Goal: Use online tool/utility: Utilize a website feature to perform a specific function

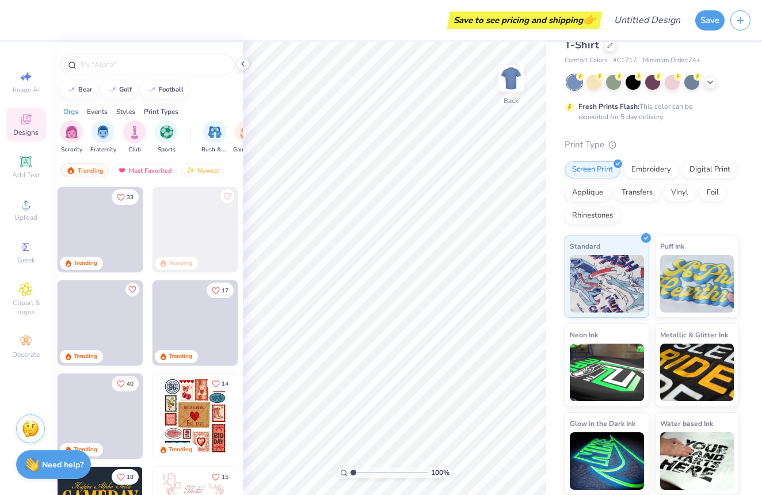
scroll to position [33, 0]
click at [11, 172] on div "Add Text" at bounding box center [26, 167] width 40 height 34
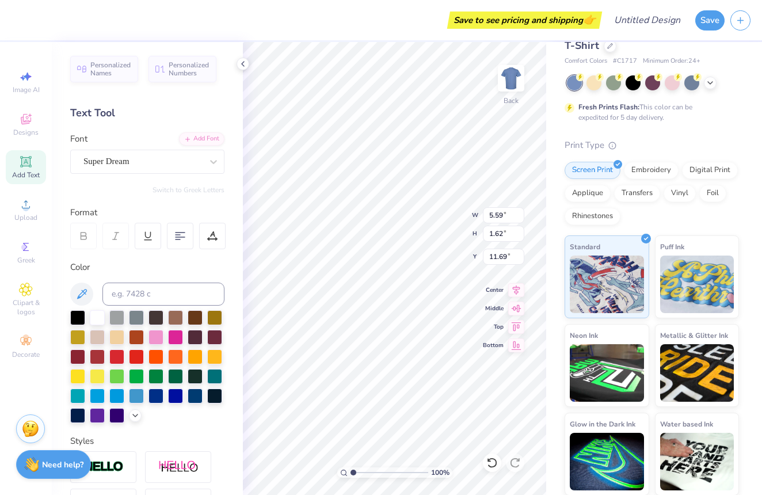
type input "3.34"
type textarea "The One Where"
type input "12.22"
type input "1.26"
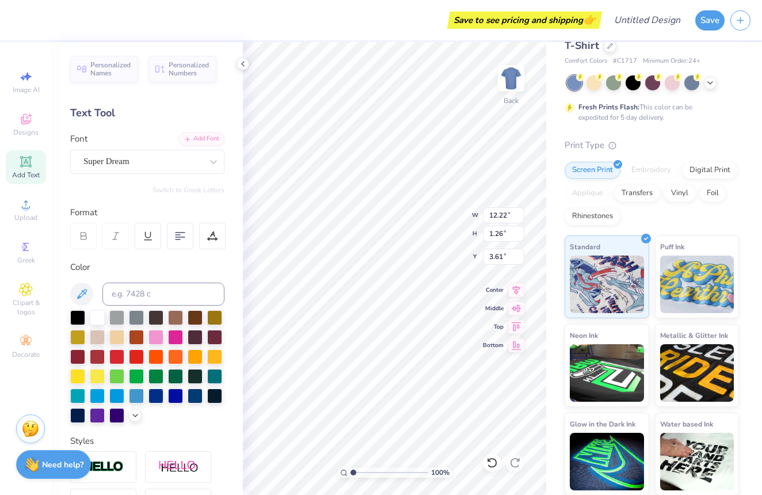
type input "3.61"
type input "11.21"
type input "1.15"
type input "3.62"
click at [36, 175] on span "Add Text" at bounding box center [26, 174] width 28 height 9
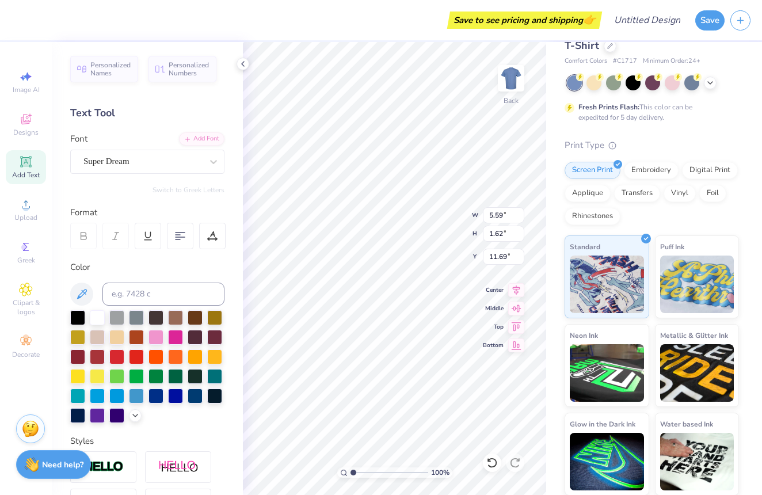
type textarea "T"
type textarea "[PERSON_NAME]"
type input "5.72"
click at [19, 158] on icon at bounding box center [26, 162] width 14 height 14
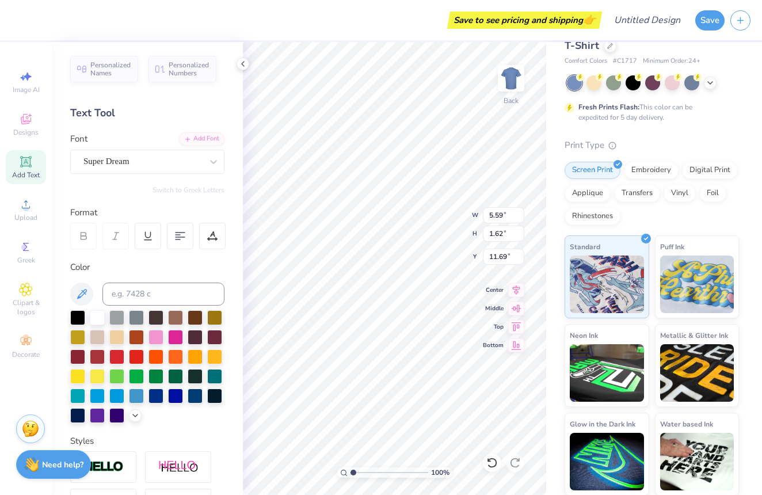
type textarea "T"
